Goal: Transaction & Acquisition: Purchase product/service

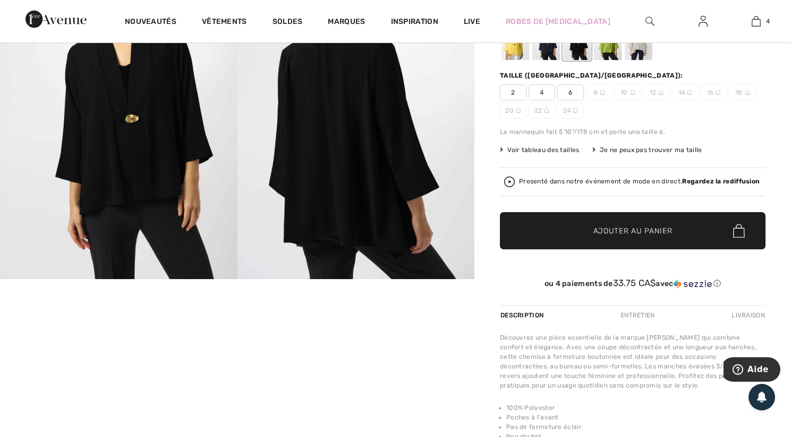
scroll to position [106, 0]
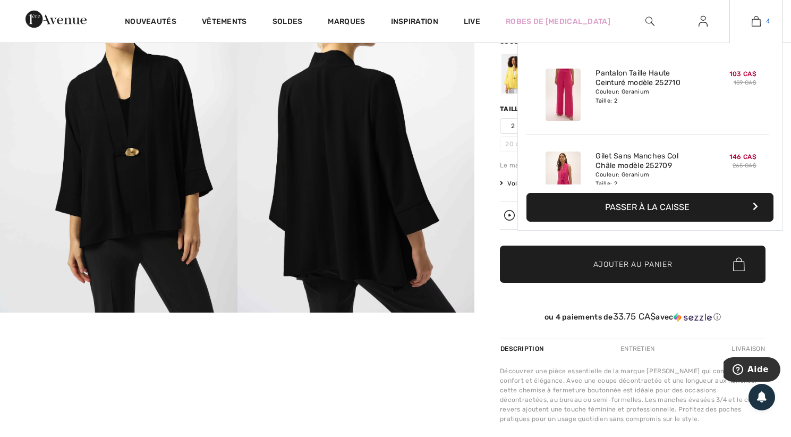
click at [757, 20] on img at bounding box center [756, 21] width 9 height 13
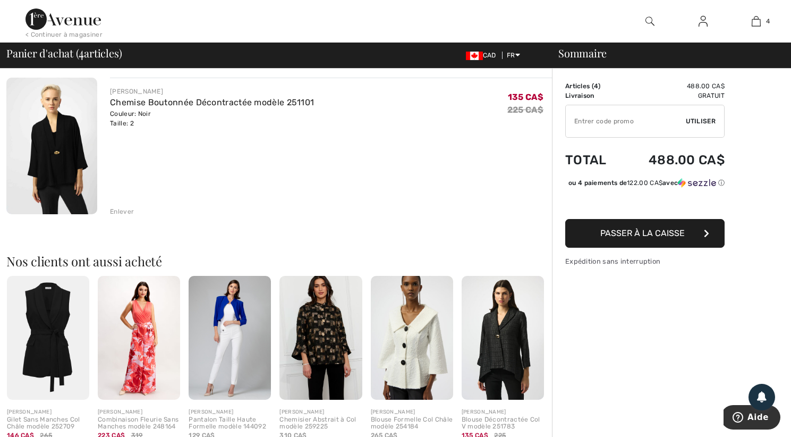
scroll to position [585, 0]
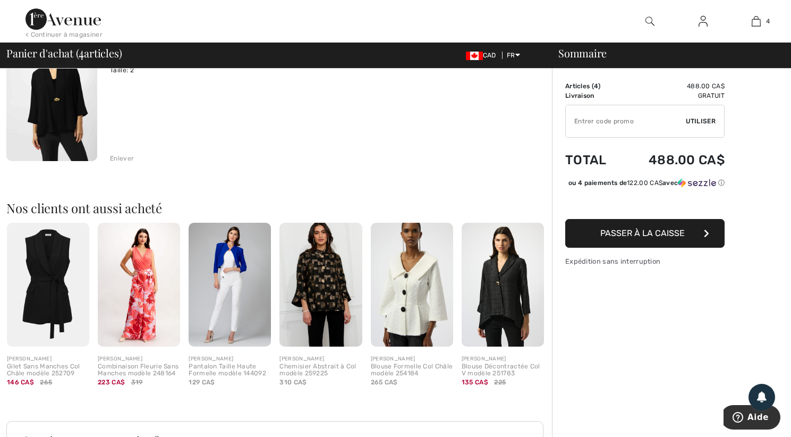
click at [501, 303] on img at bounding box center [503, 285] width 82 height 124
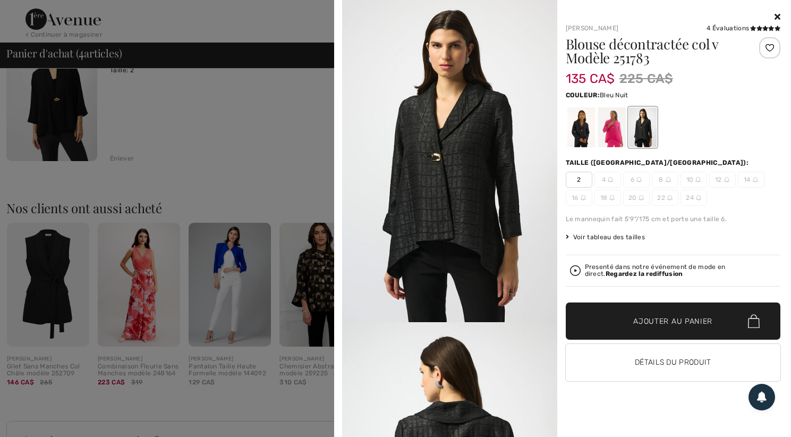
click at [583, 134] on div at bounding box center [581, 127] width 28 height 40
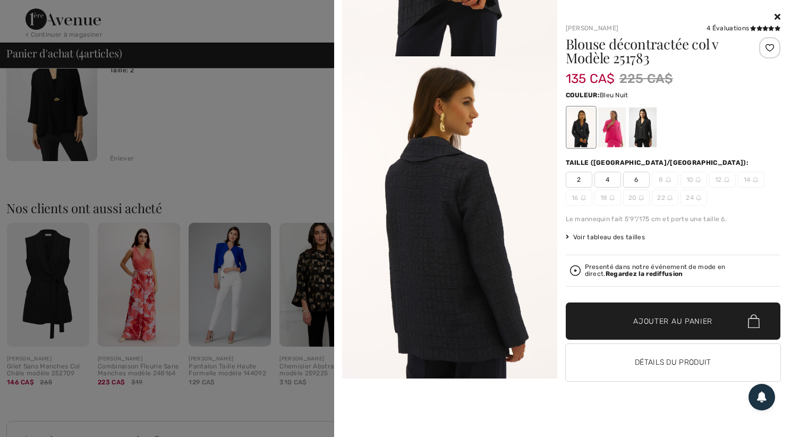
scroll to position [53, 0]
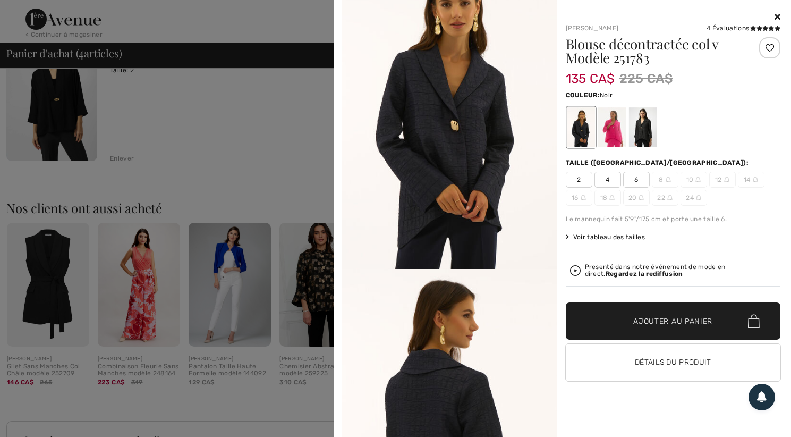
click at [640, 126] on div at bounding box center [643, 127] width 28 height 40
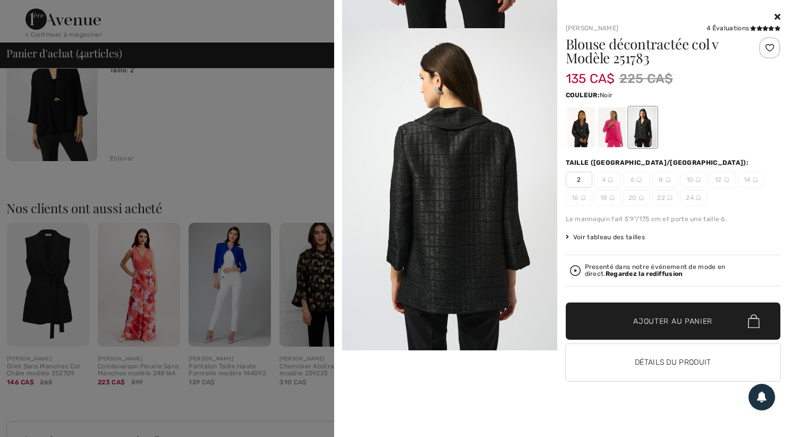
scroll to position [319, 0]
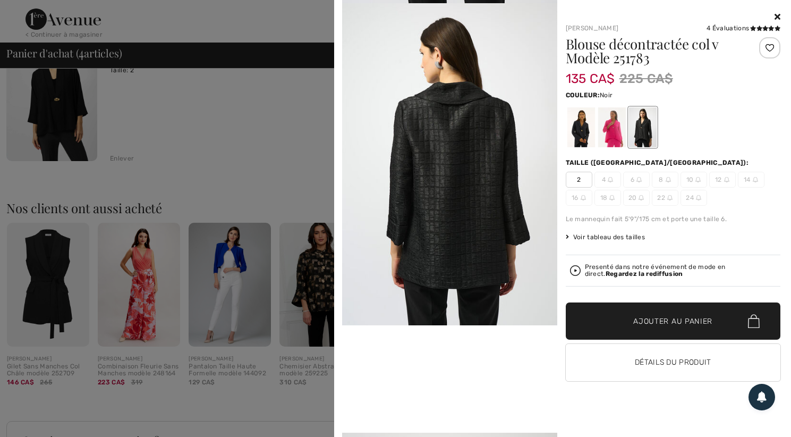
click at [575, 179] on span "2" at bounding box center [579, 180] width 27 height 16
click at [578, 182] on span "2" at bounding box center [579, 180] width 27 height 16
click at [690, 321] on span "Ajouter au panier" at bounding box center [673, 321] width 79 height 11
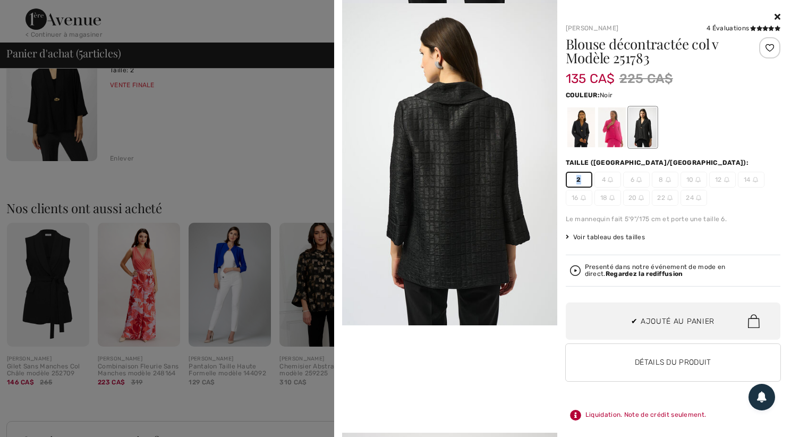
scroll to position [209, 0]
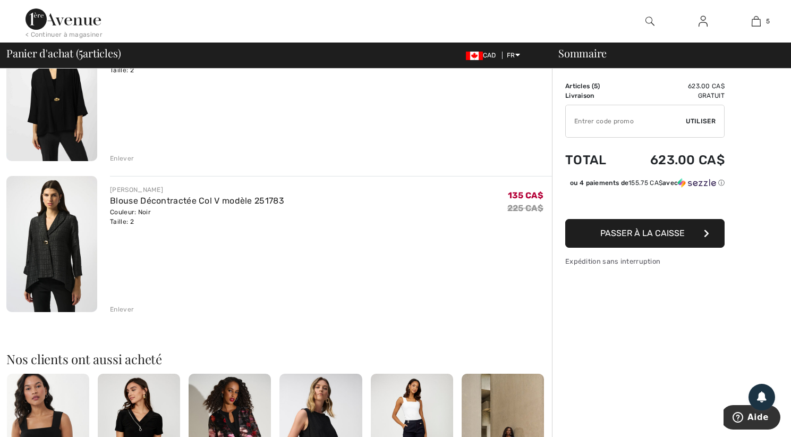
click at [53, 237] on img at bounding box center [51, 244] width 91 height 136
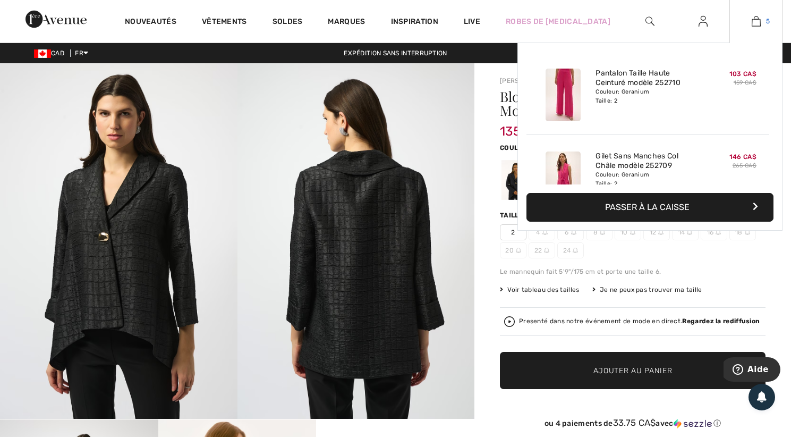
click at [761, 23] on img at bounding box center [756, 21] width 9 height 13
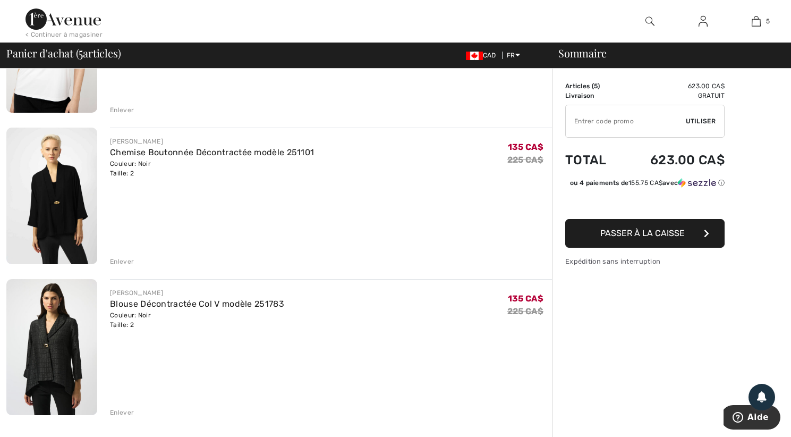
scroll to position [532, 0]
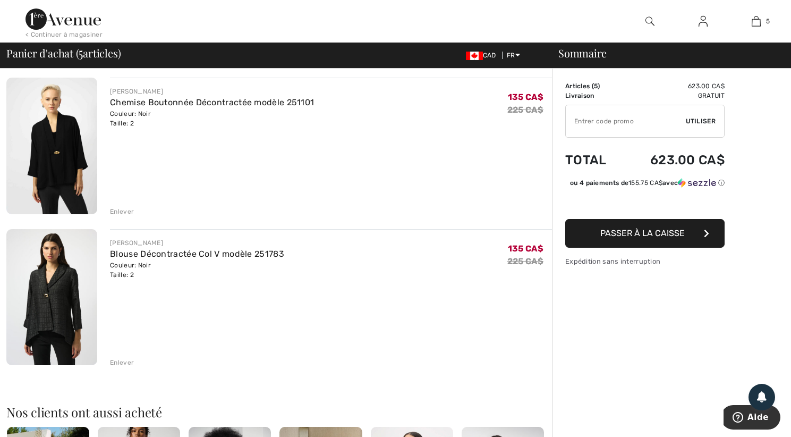
click at [50, 178] on img at bounding box center [51, 146] width 91 height 136
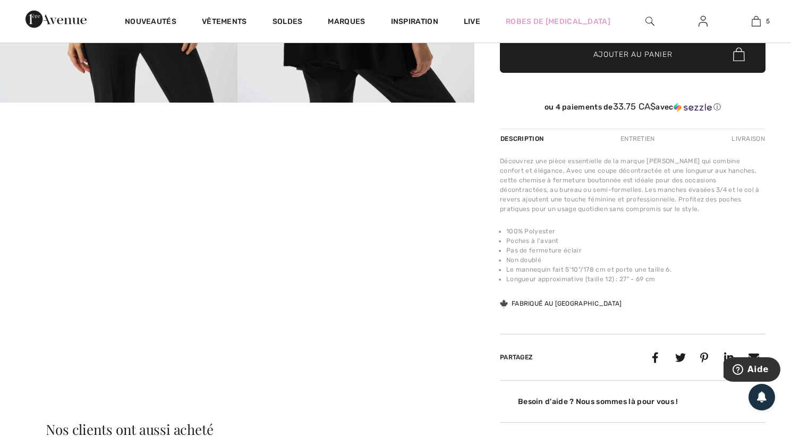
scroll to position [319, 0]
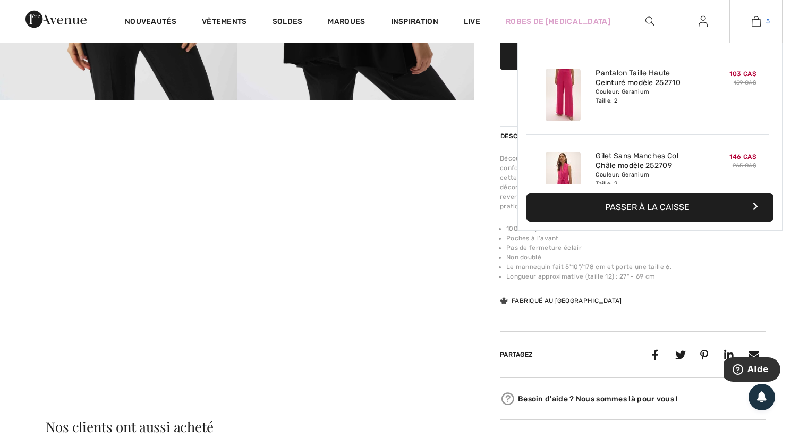
click at [754, 22] on img at bounding box center [756, 21] width 9 height 13
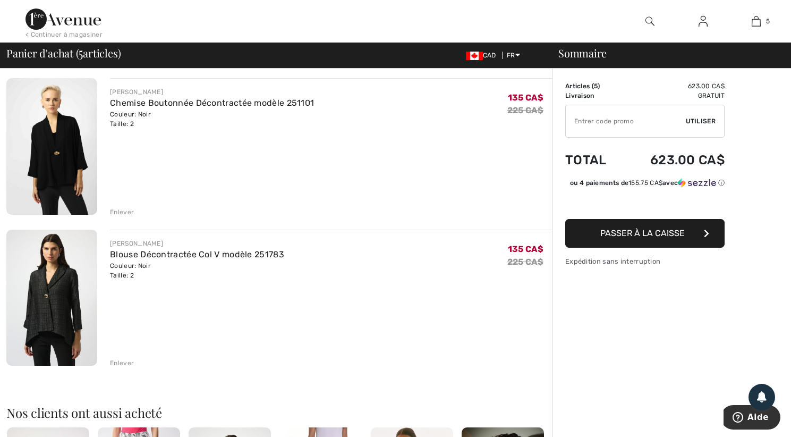
scroll to position [532, 0]
click at [46, 310] on img at bounding box center [51, 297] width 91 height 136
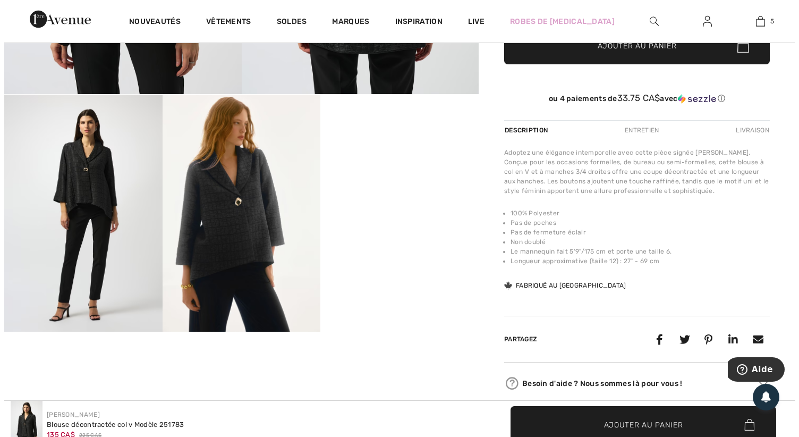
scroll to position [319, 0]
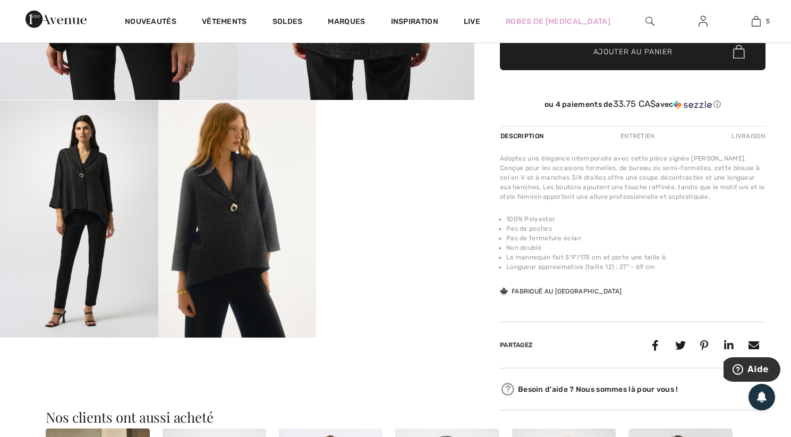
click at [241, 239] on img at bounding box center [237, 218] width 158 height 237
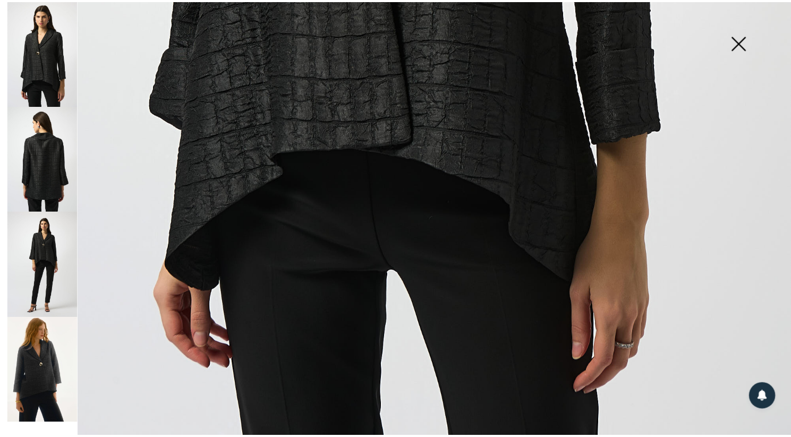
scroll to position [749, 0]
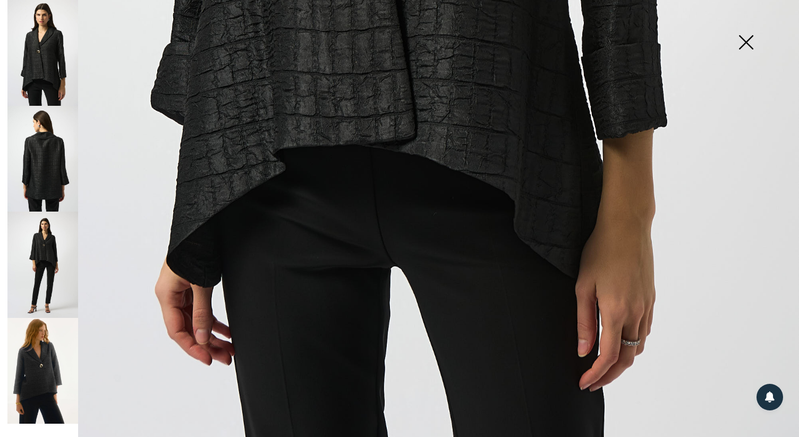
click at [747, 43] on img at bounding box center [746, 43] width 53 height 55
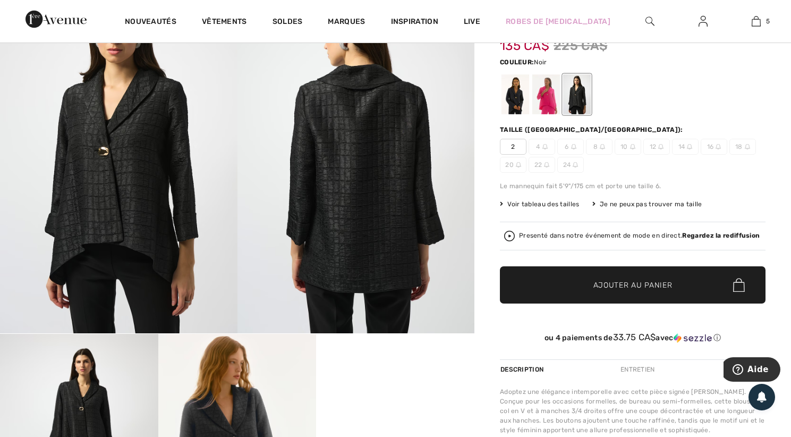
scroll to position [53, 0]
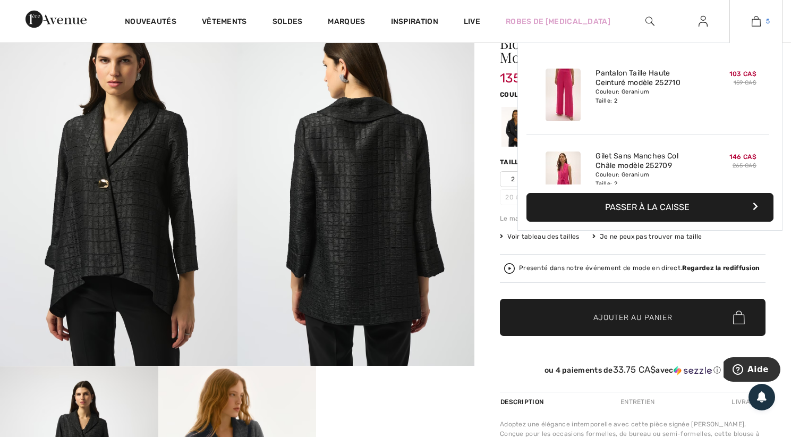
click at [758, 20] on img at bounding box center [756, 21] width 9 height 13
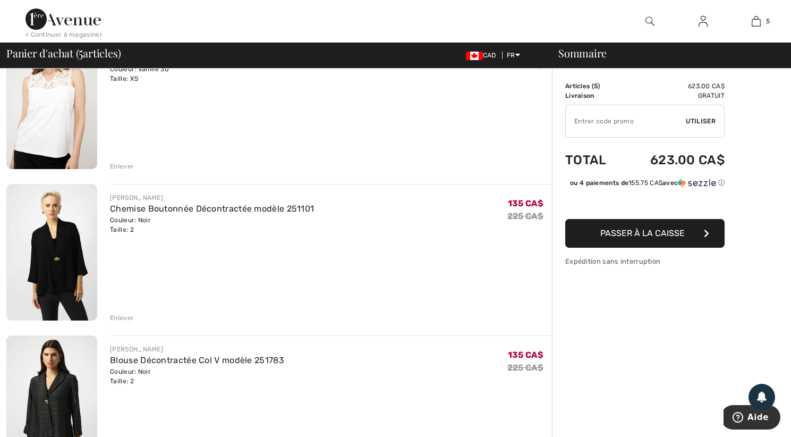
click at [60, 273] on img at bounding box center [51, 252] width 91 height 136
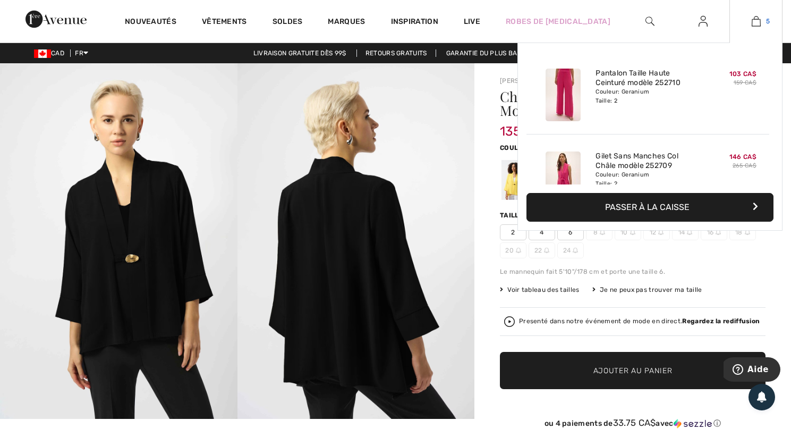
click at [759, 23] on img at bounding box center [756, 21] width 9 height 13
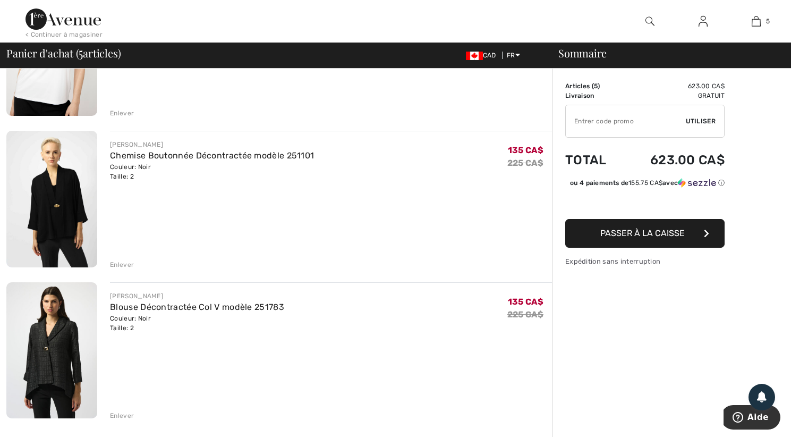
click at [44, 348] on img at bounding box center [51, 350] width 91 height 136
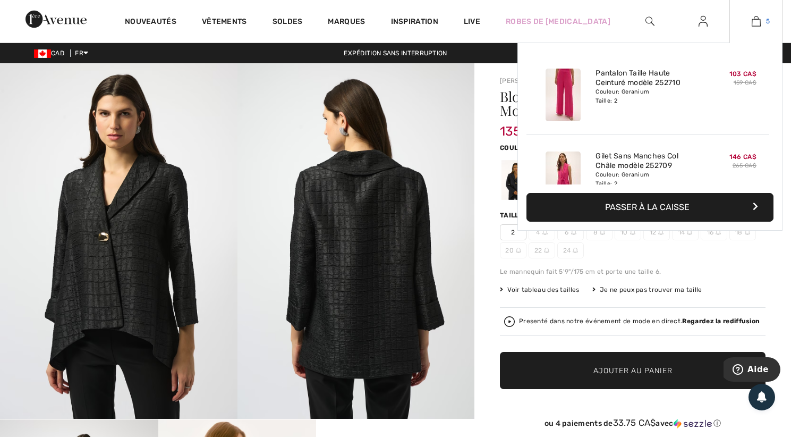
click at [759, 24] on img at bounding box center [756, 21] width 9 height 13
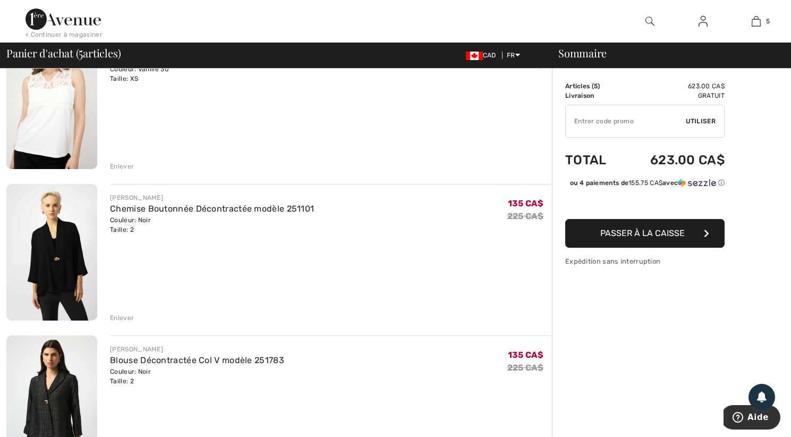
click at [127, 318] on div "Enlever" at bounding box center [122, 318] width 24 height 10
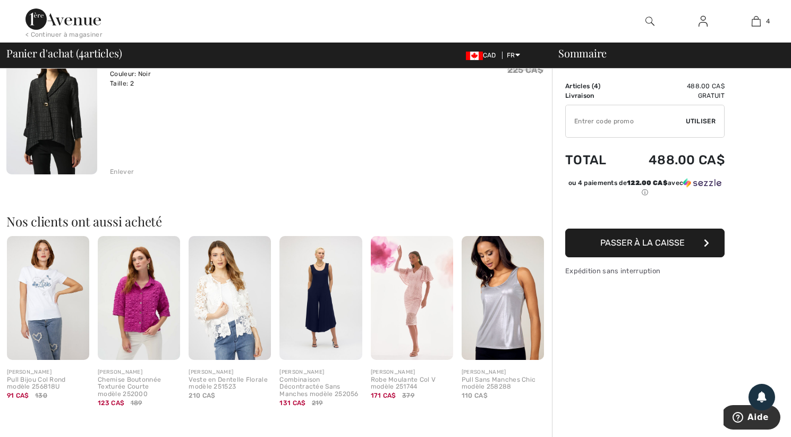
scroll to position [603, 0]
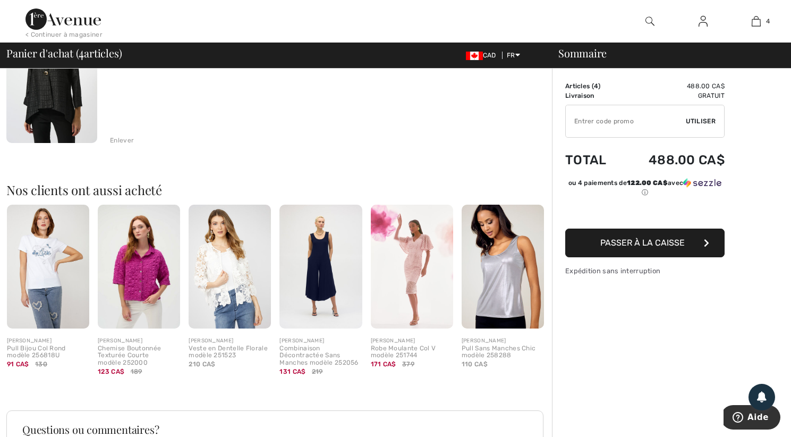
click at [650, 241] on span "Passer à la caisse" at bounding box center [643, 243] width 85 height 10
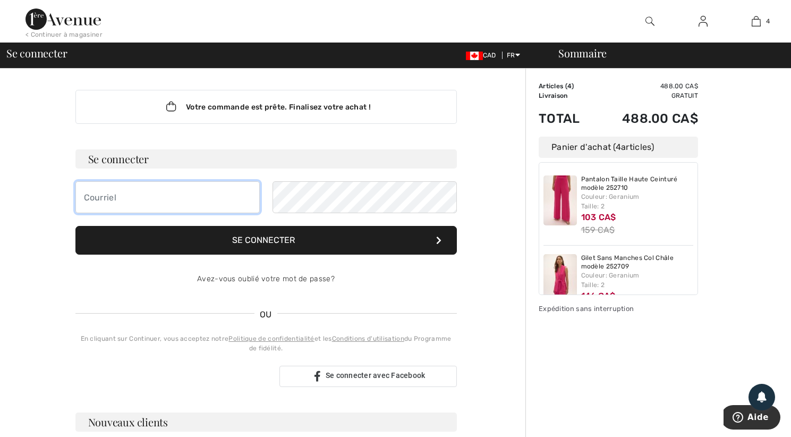
click at [128, 201] on input "email" at bounding box center [167, 197] width 184 height 32
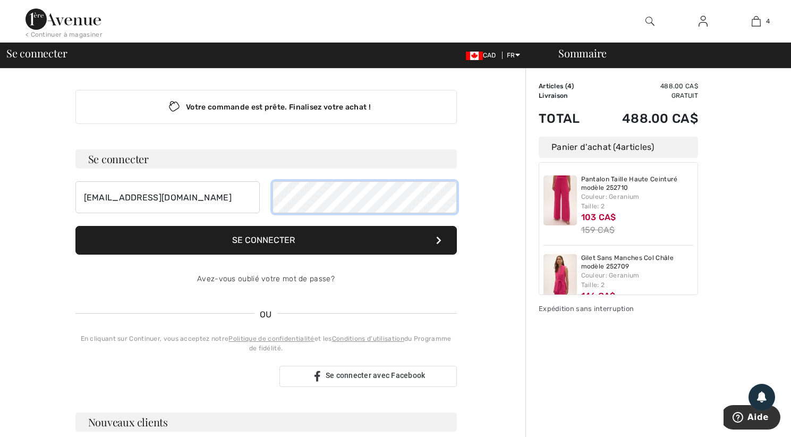
click at [269, 199] on div "sl@sonyalangevin.ca" at bounding box center [266, 197] width 382 height 32
click at [261, 234] on button "Se connecter" at bounding box center [266, 240] width 382 height 29
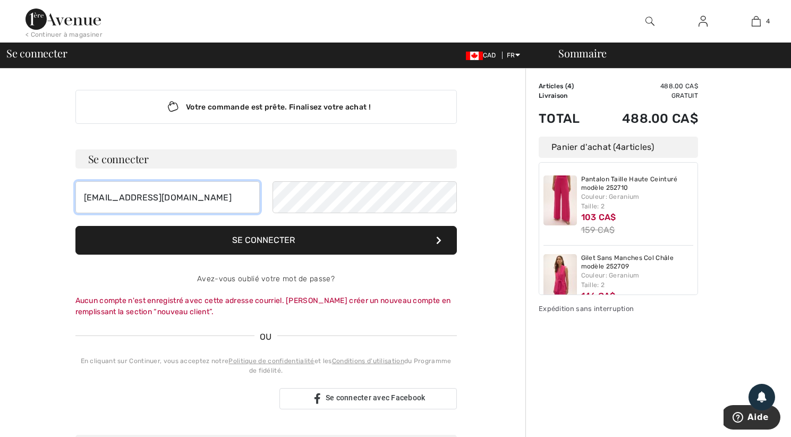
drag, startPoint x: 185, startPoint y: 196, endPoint x: 76, endPoint y: 196, distance: 109.0
click at [76, 196] on input "sl@sonyalangevin.ca" at bounding box center [167, 197] width 184 height 32
type input "[EMAIL_ADDRESS][DOMAIN_NAME]"
click at [248, 246] on button "Se connecter" at bounding box center [266, 240] width 382 height 29
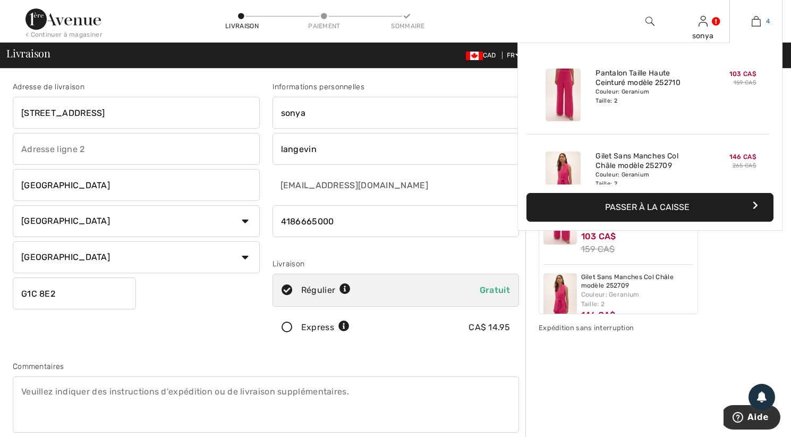
click at [756, 22] on img at bounding box center [756, 21] width 9 height 13
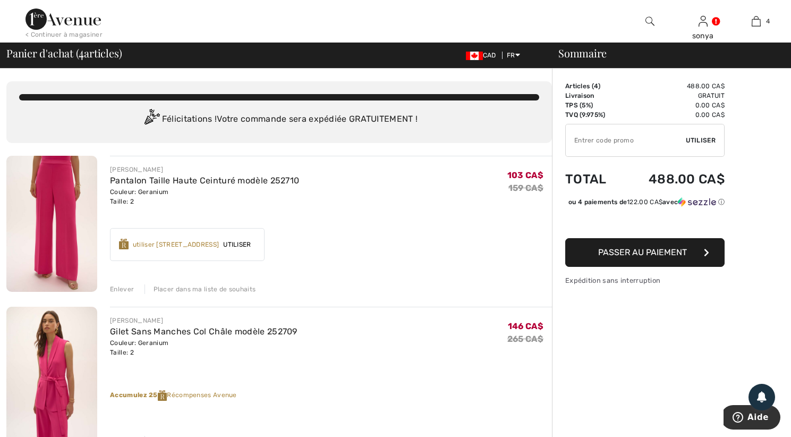
click at [220, 244] on div "utiliser 600 Récompenses Avenue" at bounding box center [176, 245] width 87 height 10
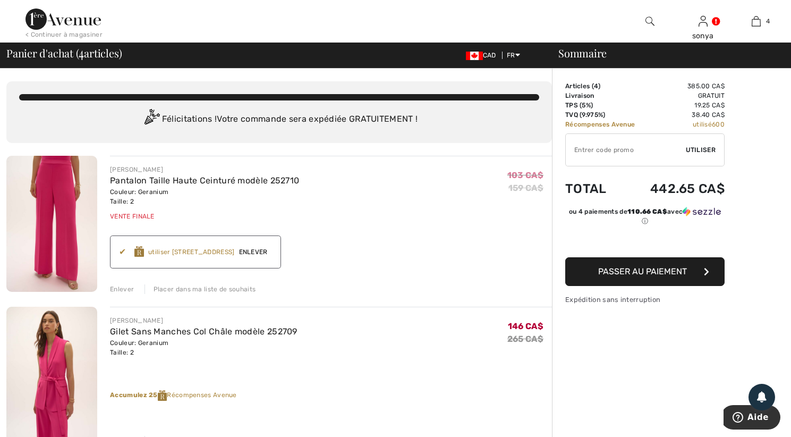
click at [650, 21] on img at bounding box center [650, 21] width 9 height 13
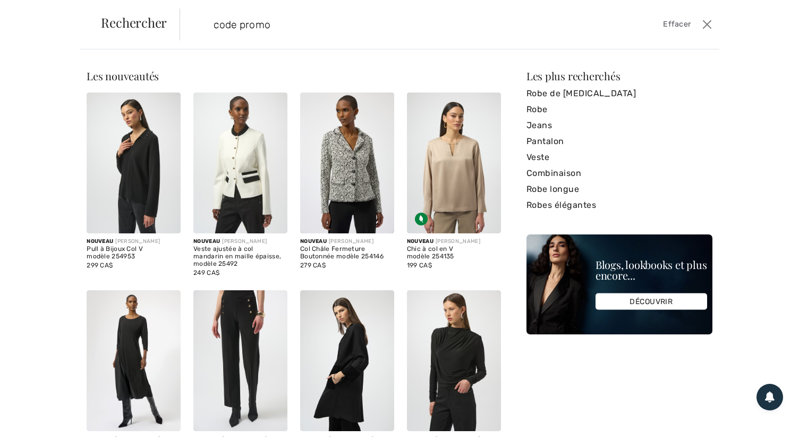
type input "code promo"
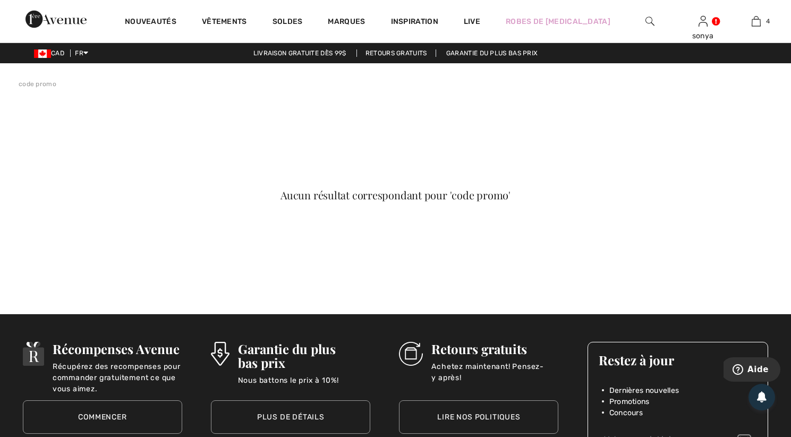
click at [87, 23] on img at bounding box center [56, 19] width 61 height 21
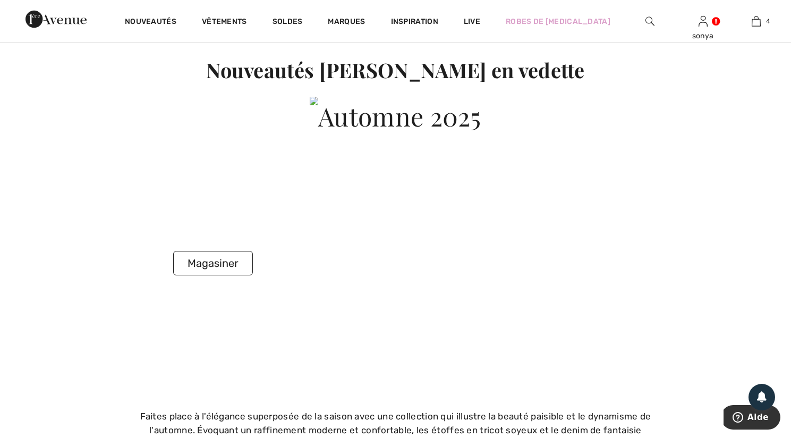
scroll to position [2020, 0]
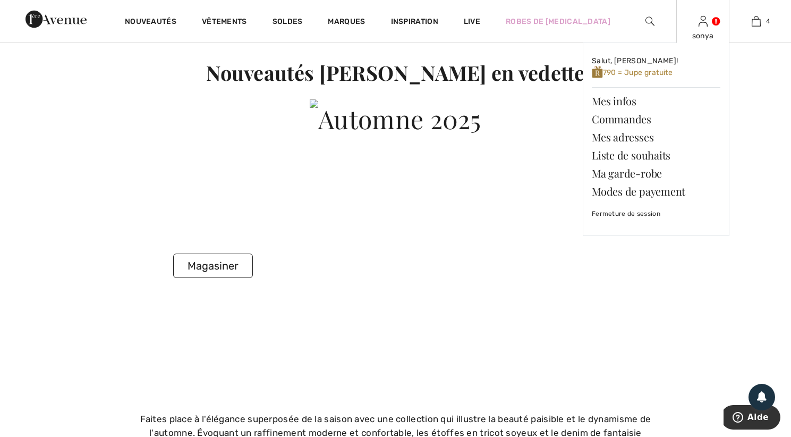
click at [705, 30] on div "sonya Salut, sonya! 790 = Jupe gratuite Mes infos Commandes Mes adresses Liste …" at bounding box center [703, 21] width 53 height 43
click at [636, 139] on link "Mes adresses" at bounding box center [656, 137] width 129 height 18
click at [634, 120] on link "Commandes" at bounding box center [656, 119] width 129 height 18
click at [615, 174] on link "Ma garde-robe" at bounding box center [656, 173] width 129 height 18
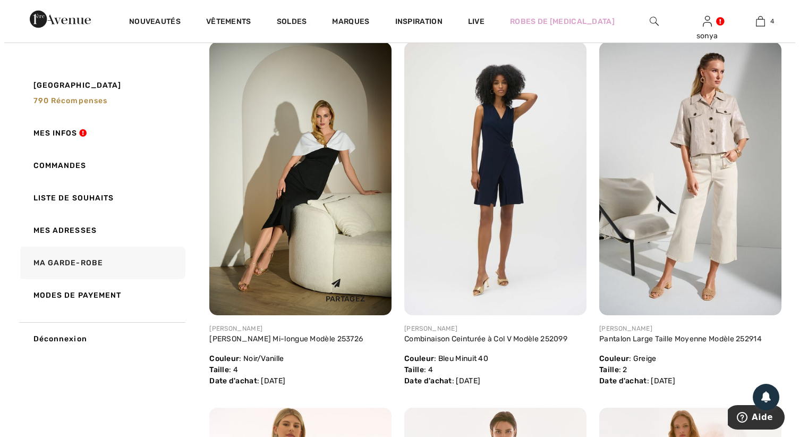
scroll to position [159, 0]
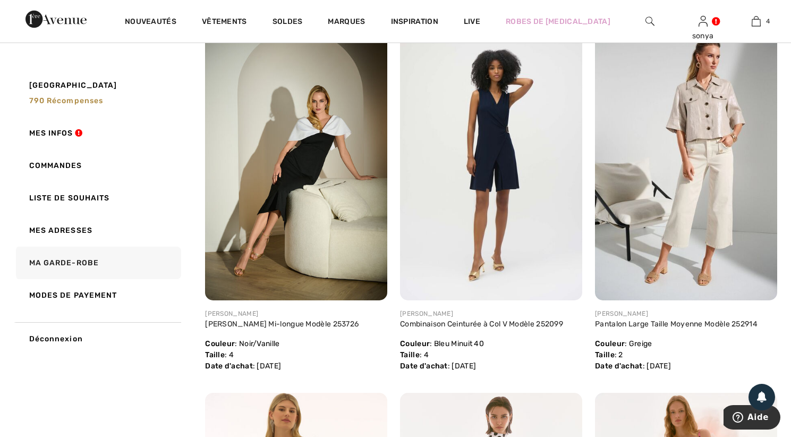
click at [647, 22] on img at bounding box center [650, 21] width 9 height 13
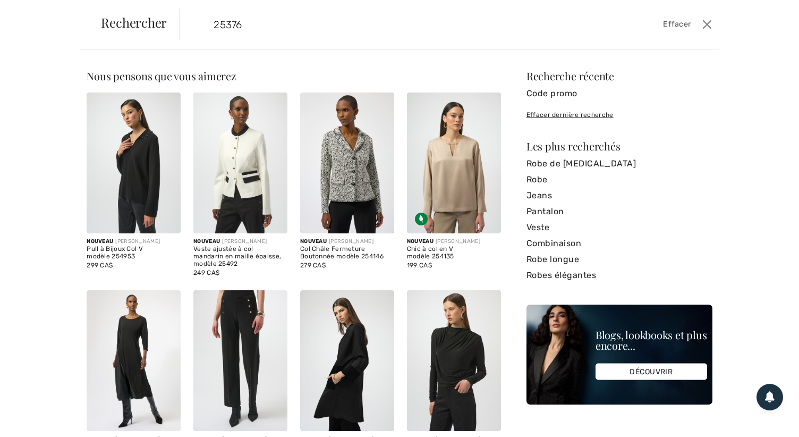
type input "25376"
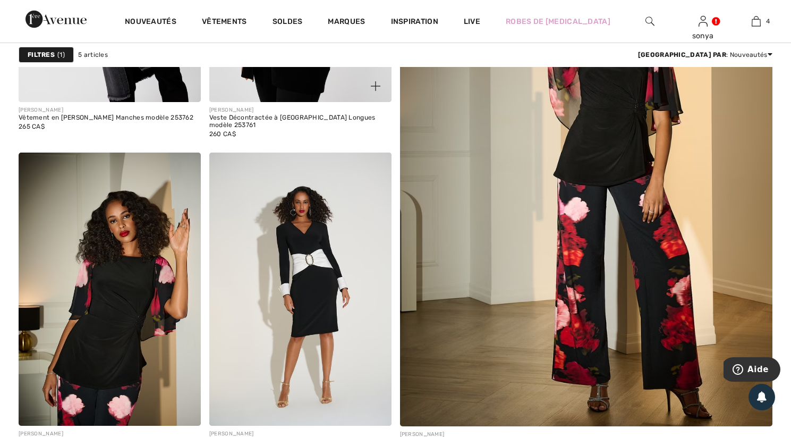
scroll to position [319, 0]
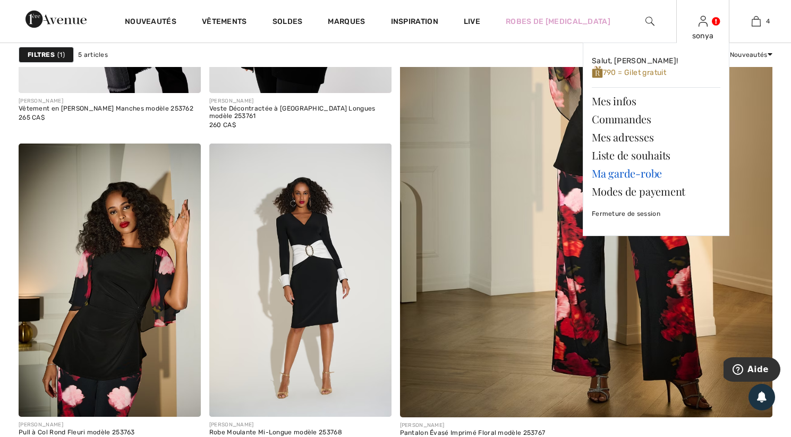
click at [624, 173] on link "Ma garde-robe" at bounding box center [656, 173] width 129 height 18
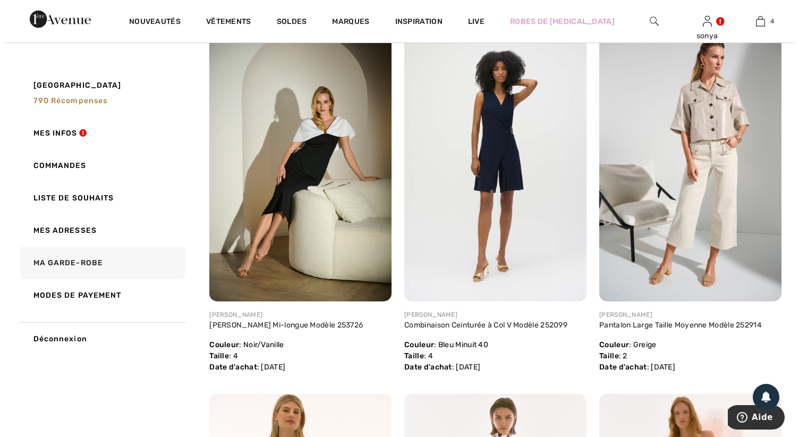
scroll to position [159, 0]
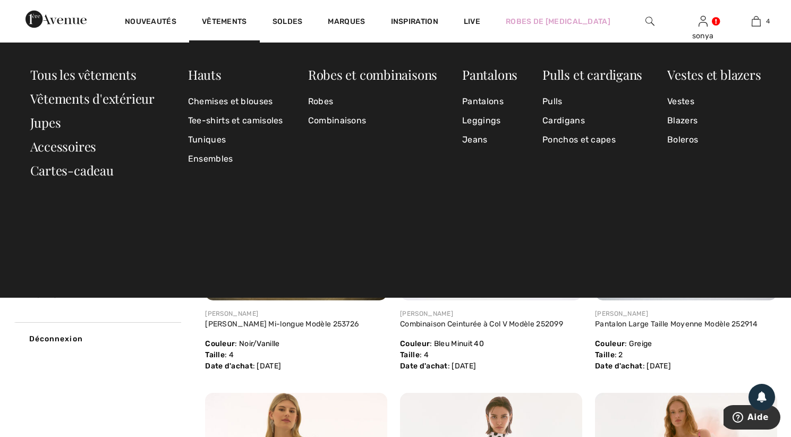
click at [646, 20] on img at bounding box center [650, 21] width 9 height 13
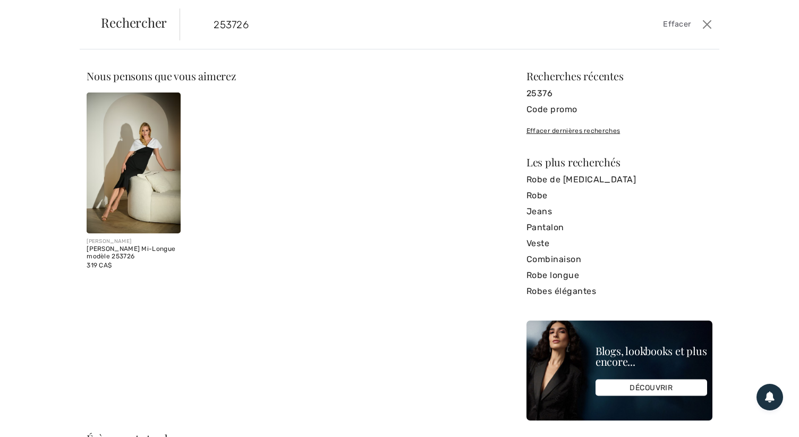
type input "253726"
click at [134, 168] on img at bounding box center [134, 162] width 94 height 141
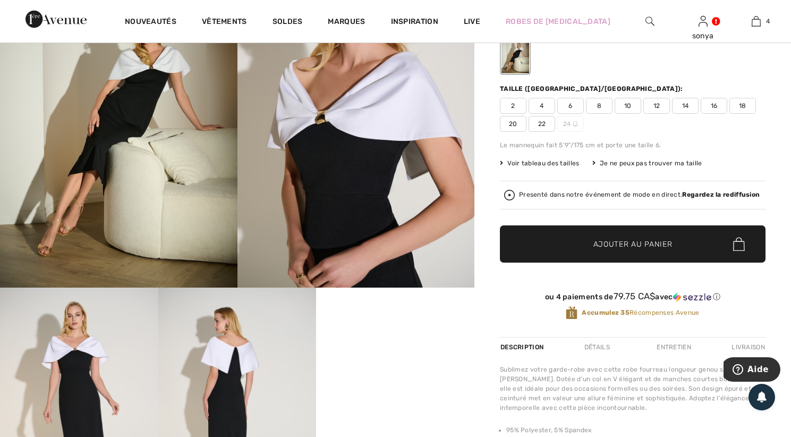
scroll to position [106, 0]
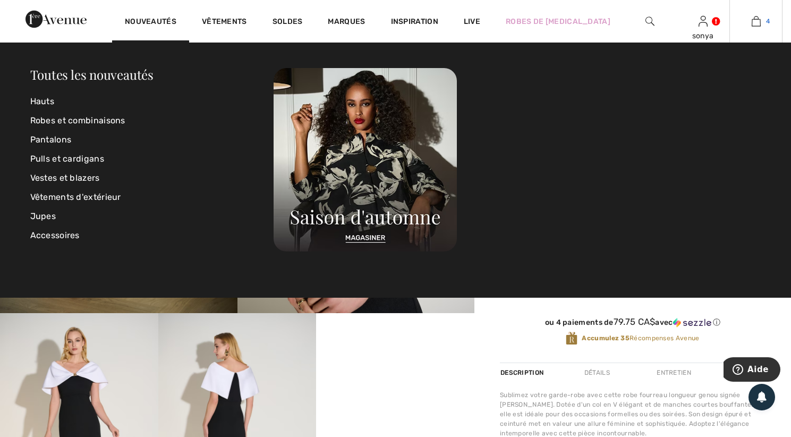
click at [755, 21] on img at bounding box center [756, 21] width 9 height 13
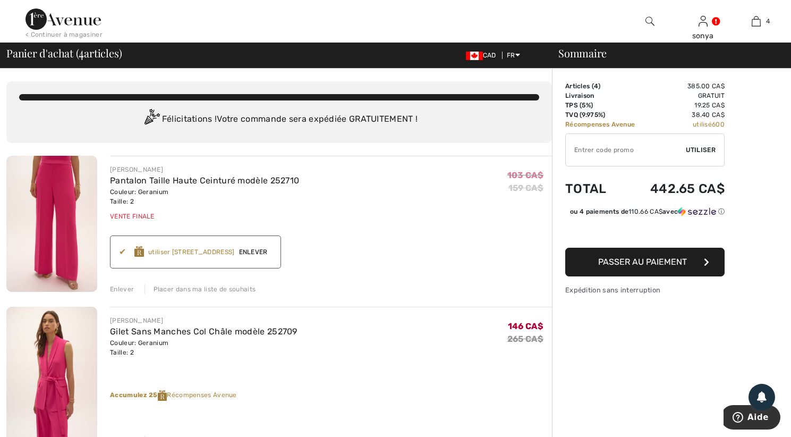
click at [642, 267] on span "Passer au paiement" at bounding box center [642, 262] width 89 height 10
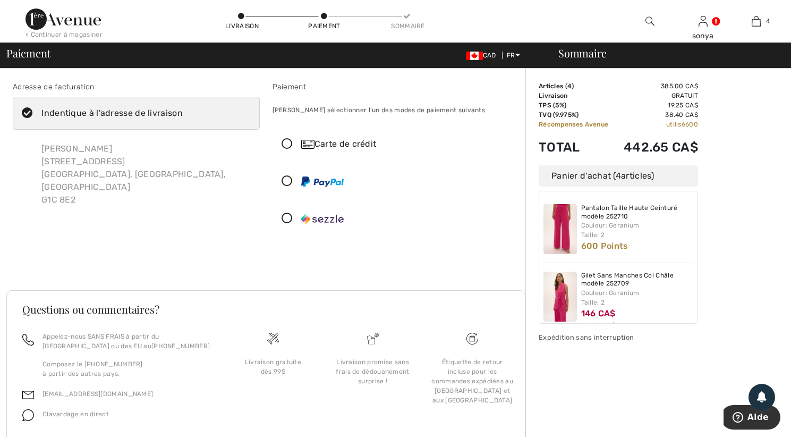
click at [289, 145] on icon at bounding box center [287, 144] width 28 height 11
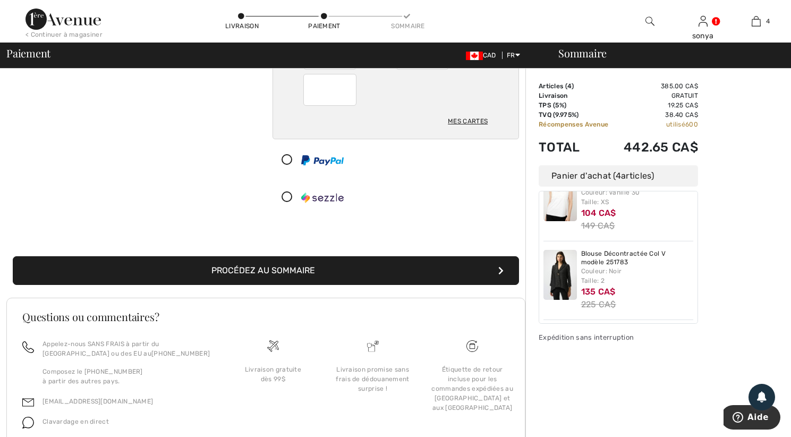
scroll to position [159, 0]
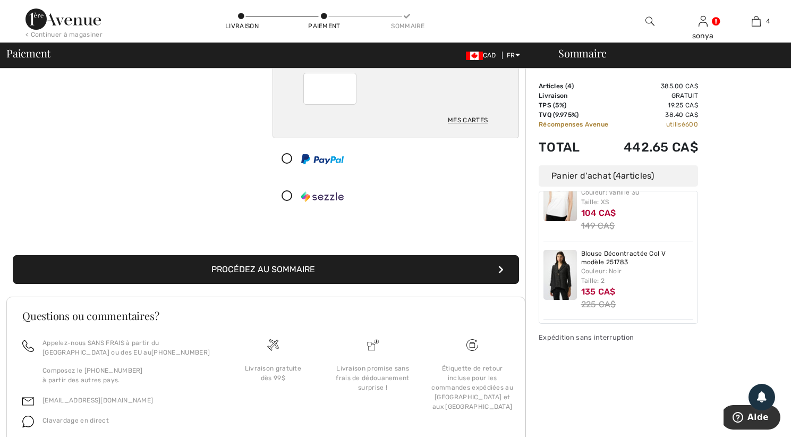
click at [302, 265] on button "Procédez au sommaire" at bounding box center [266, 269] width 507 height 29
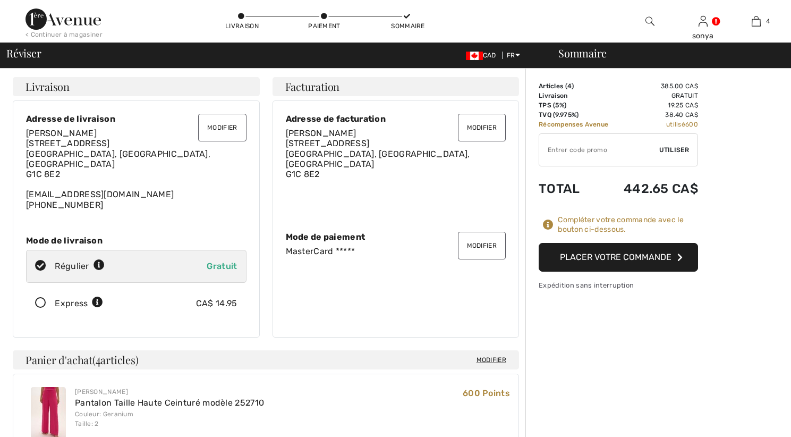
checkbox input "true"
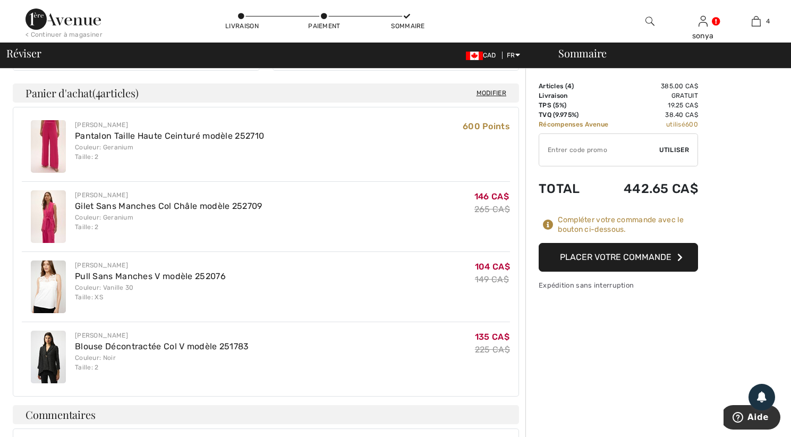
scroll to position [372, 0]
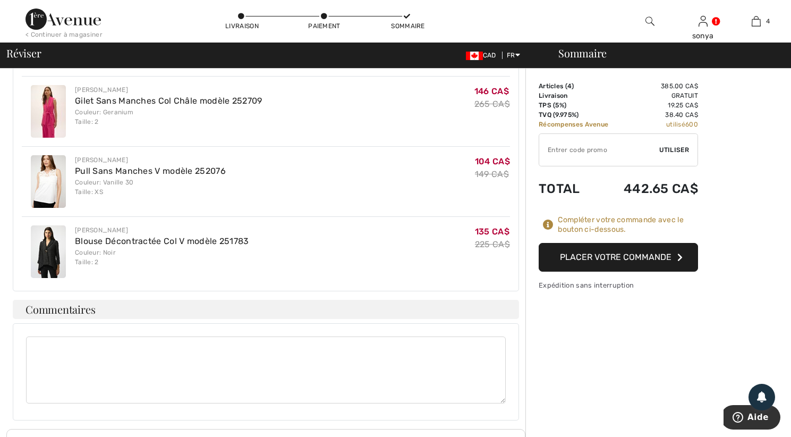
click at [43, 336] on textarea at bounding box center [266, 369] width 480 height 67
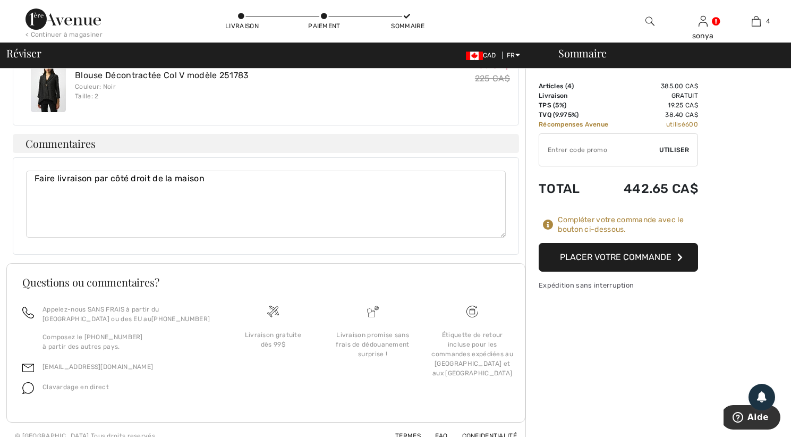
scroll to position [540, 0]
type textarea "Faire livraison par côté droit de la maison"
click at [629, 259] on button "Placer votre commande" at bounding box center [618, 257] width 159 height 29
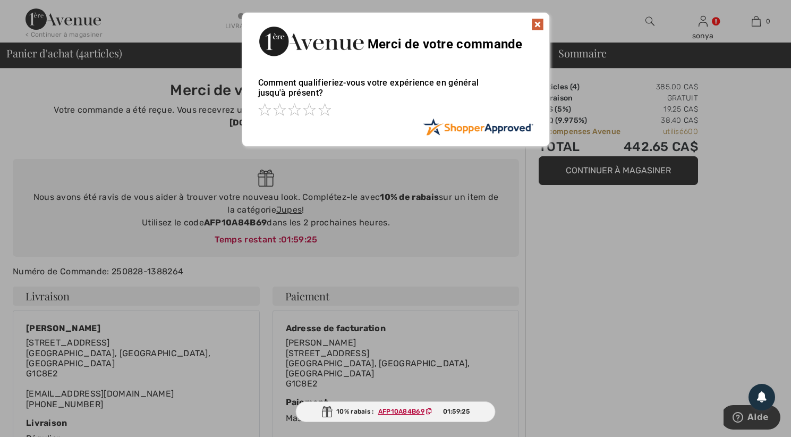
click at [538, 24] on img at bounding box center [538, 24] width 13 height 13
